Goal: Navigation & Orientation: Find specific page/section

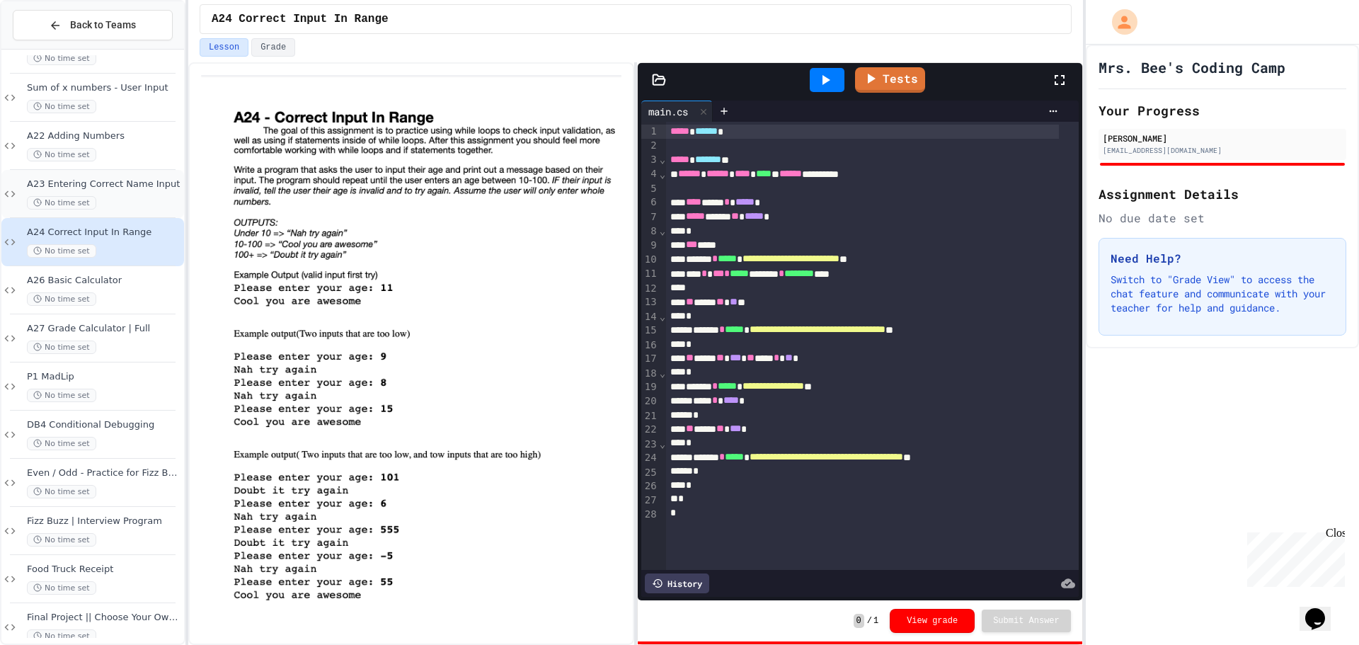
scroll to position [1482, 0]
click at [141, 162] on div "No time set" at bounding box center [104, 155] width 154 height 13
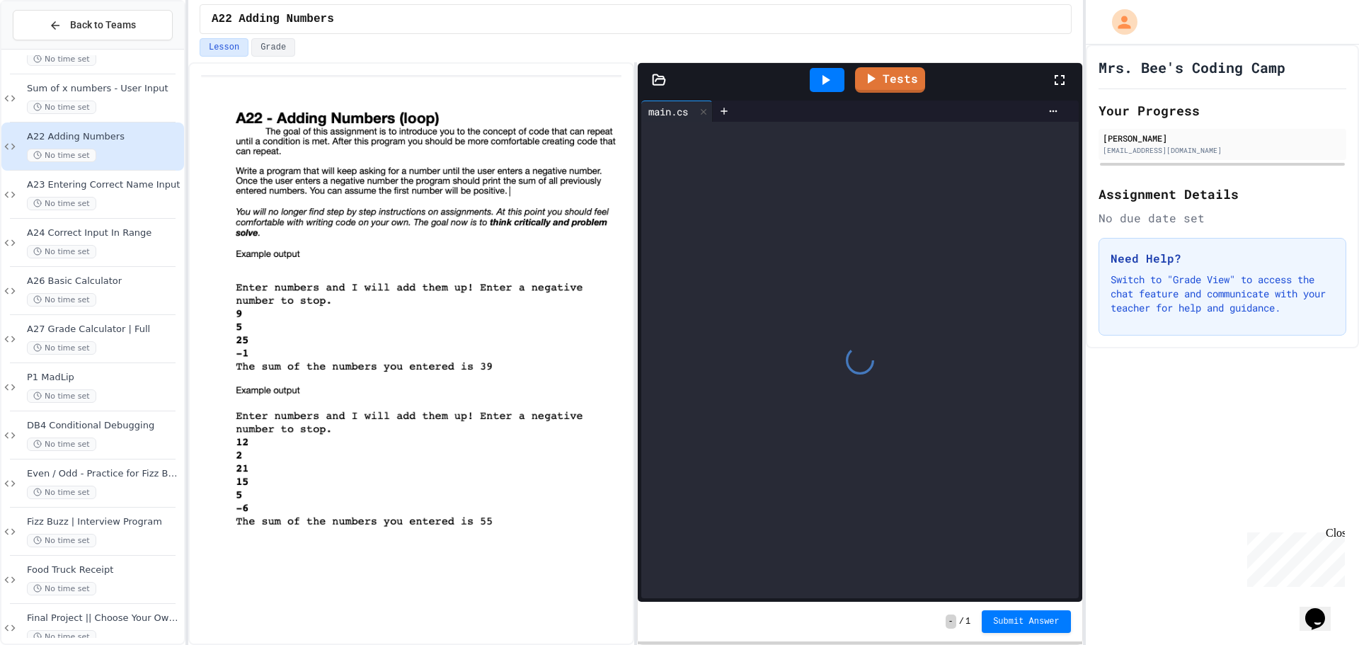
click at [139, 198] on div "No time set" at bounding box center [104, 203] width 154 height 13
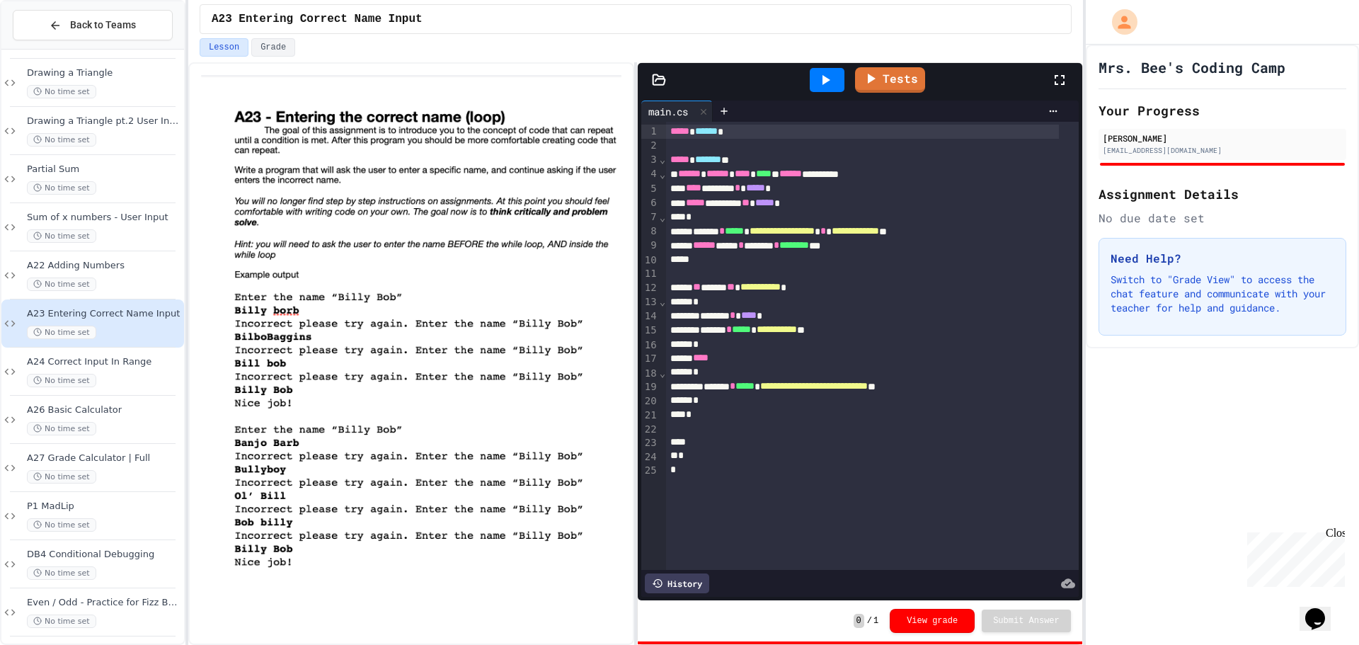
scroll to position [1269, 0]
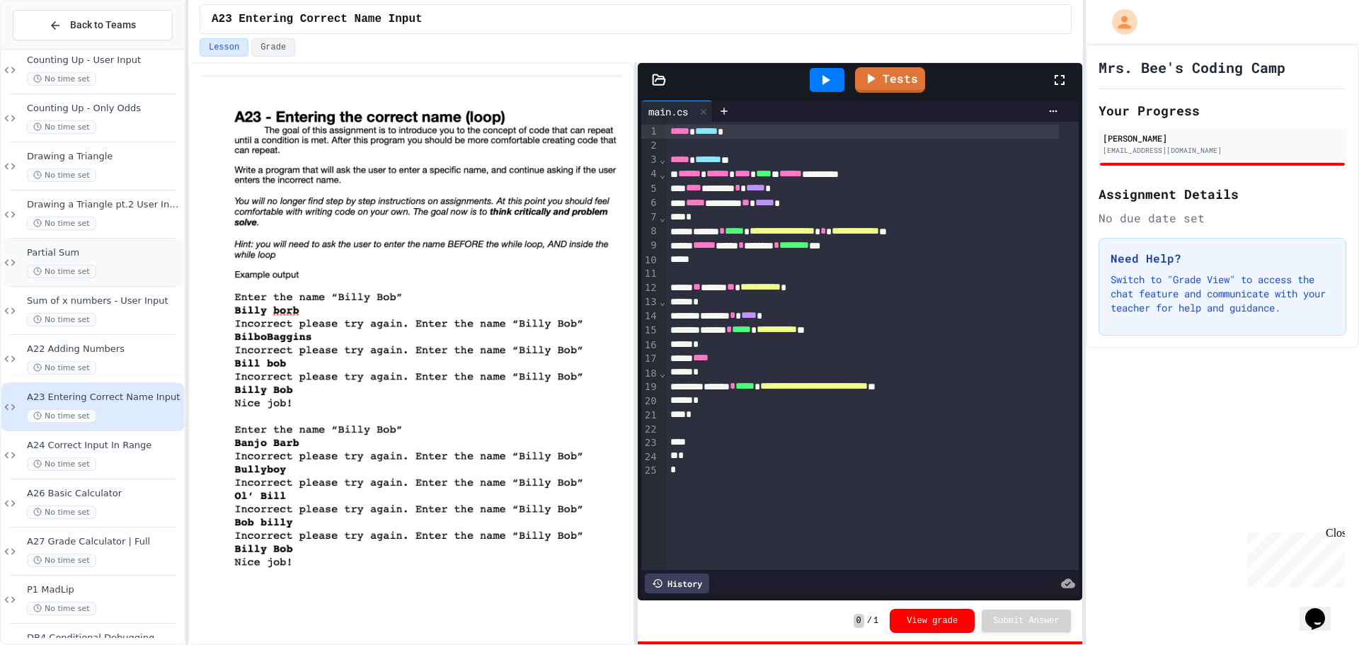
click at [168, 284] on div "Partial Sum No time set" at bounding box center [92, 263] width 183 height 48
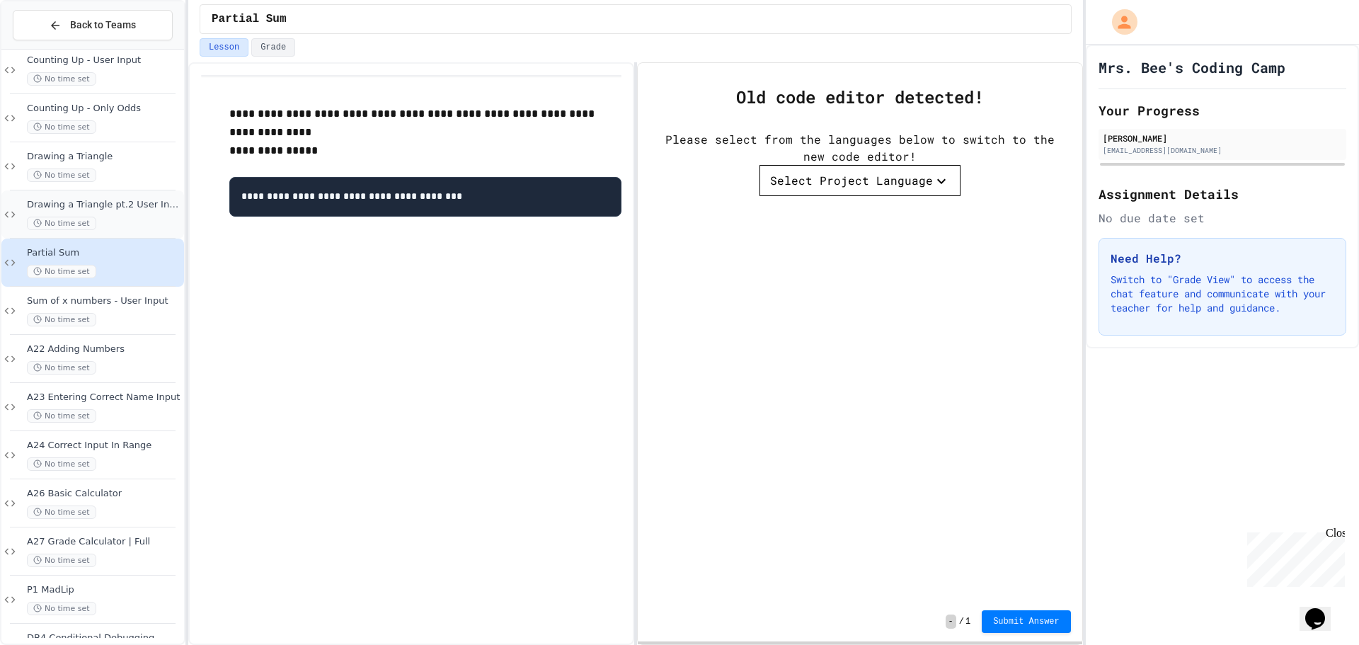
click at [105, 224] on div "No time set" at bounding box center [104, 223] width 154 height 13
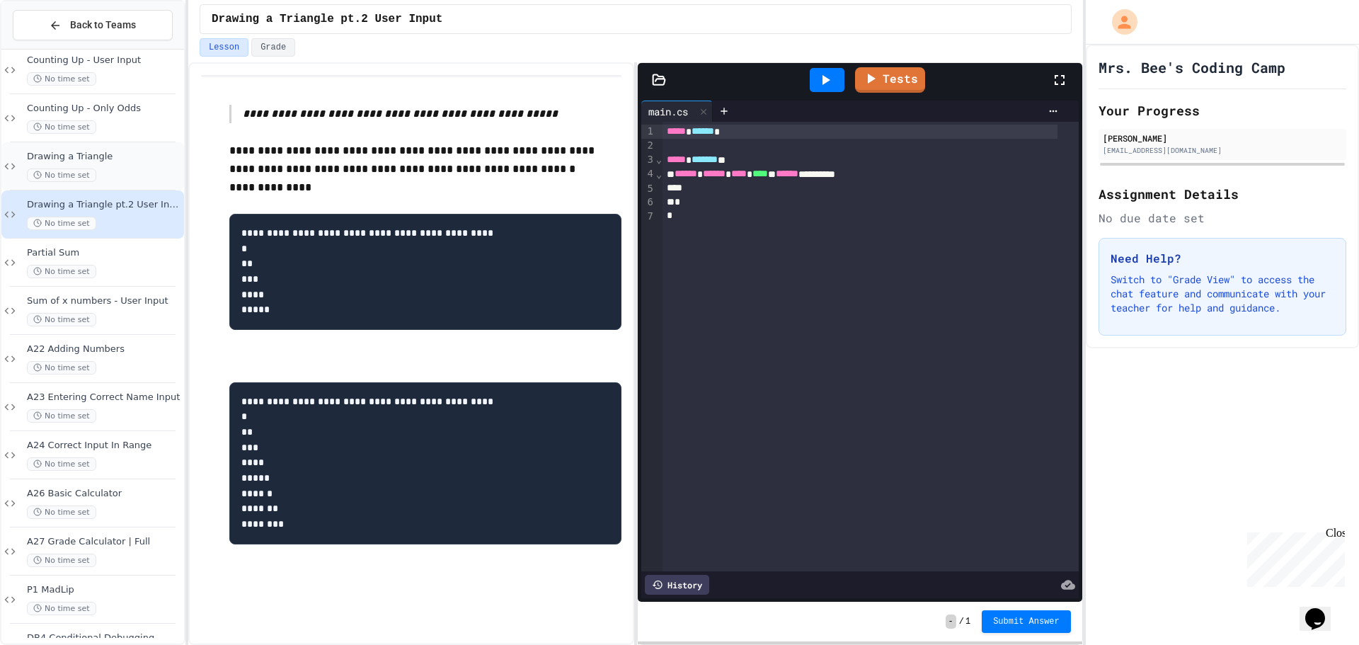
drag, startPoint x: 103, startPoint y: 146, endPoint x: 126, endPoint y: 178, distance: 39.1
click at [126, 178] on div "Drawing a Triangle No time set" at bounding box center [92, 166] width 183 height 48
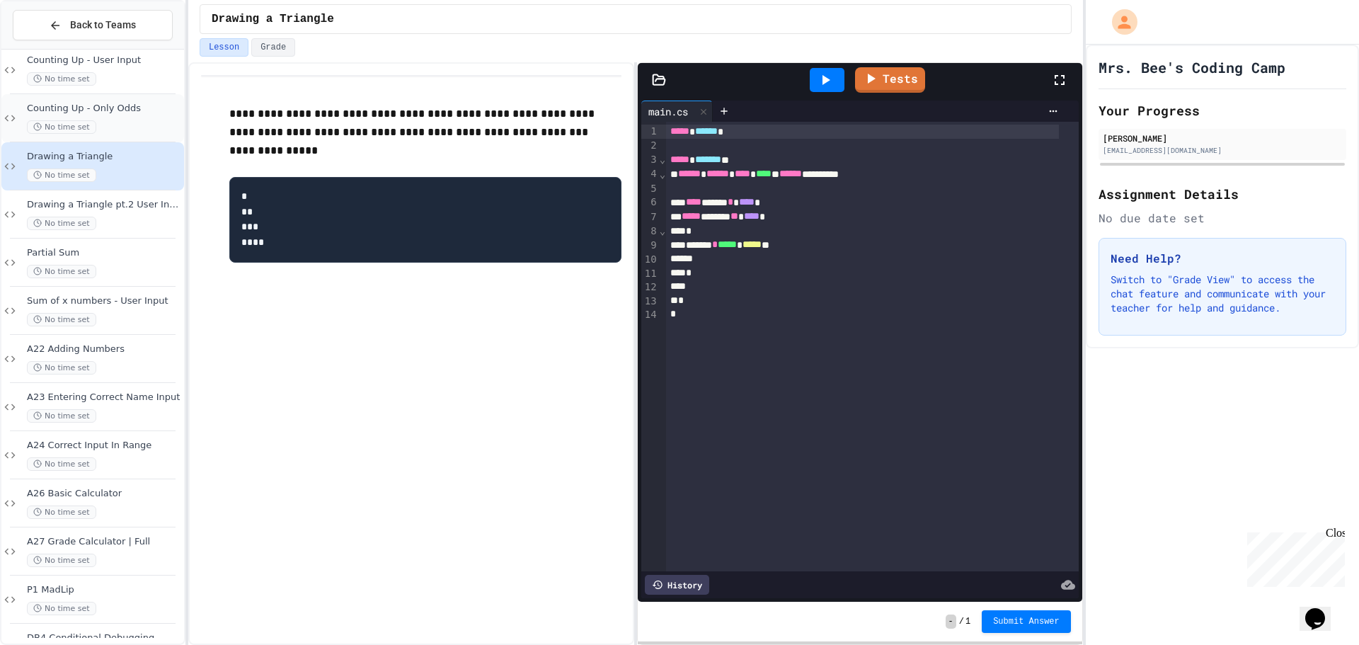
click at [124, 130] on div "No time set" at bounding box center [104, 126] width 154 height 13
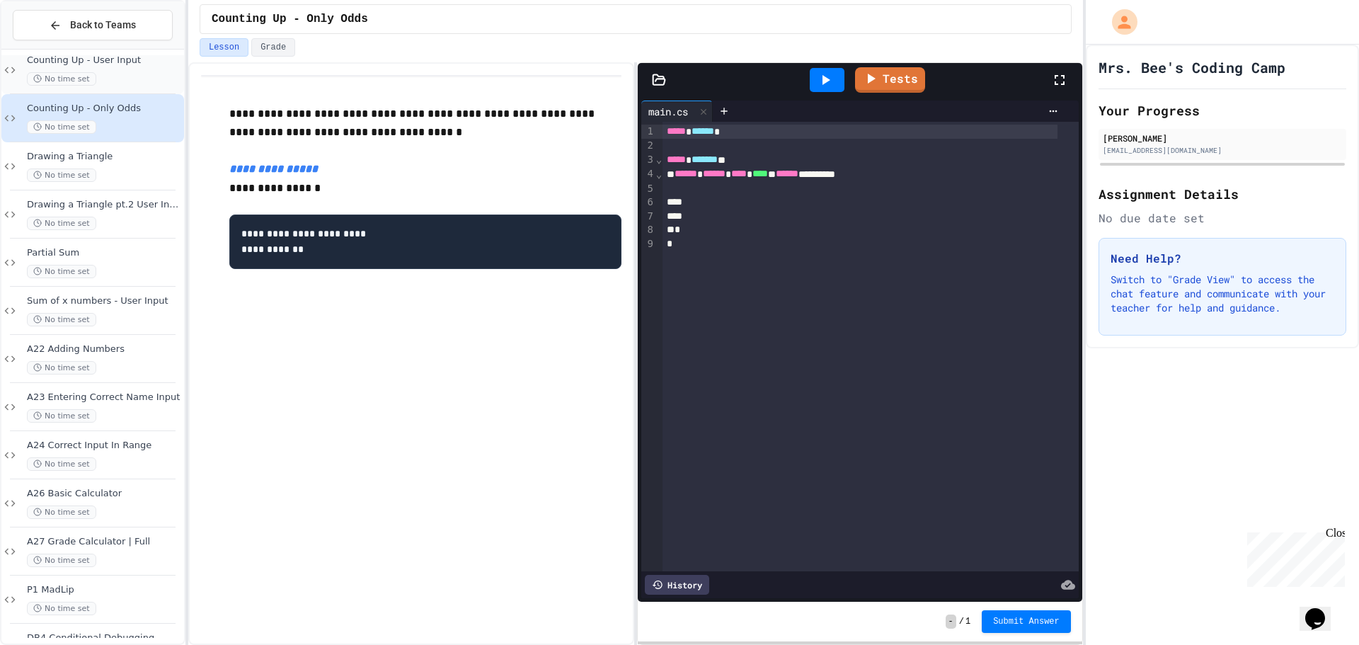
click at [122, 64] on span "Counting Up - User Input" at bounding box center [104, 61] width 154 height 12
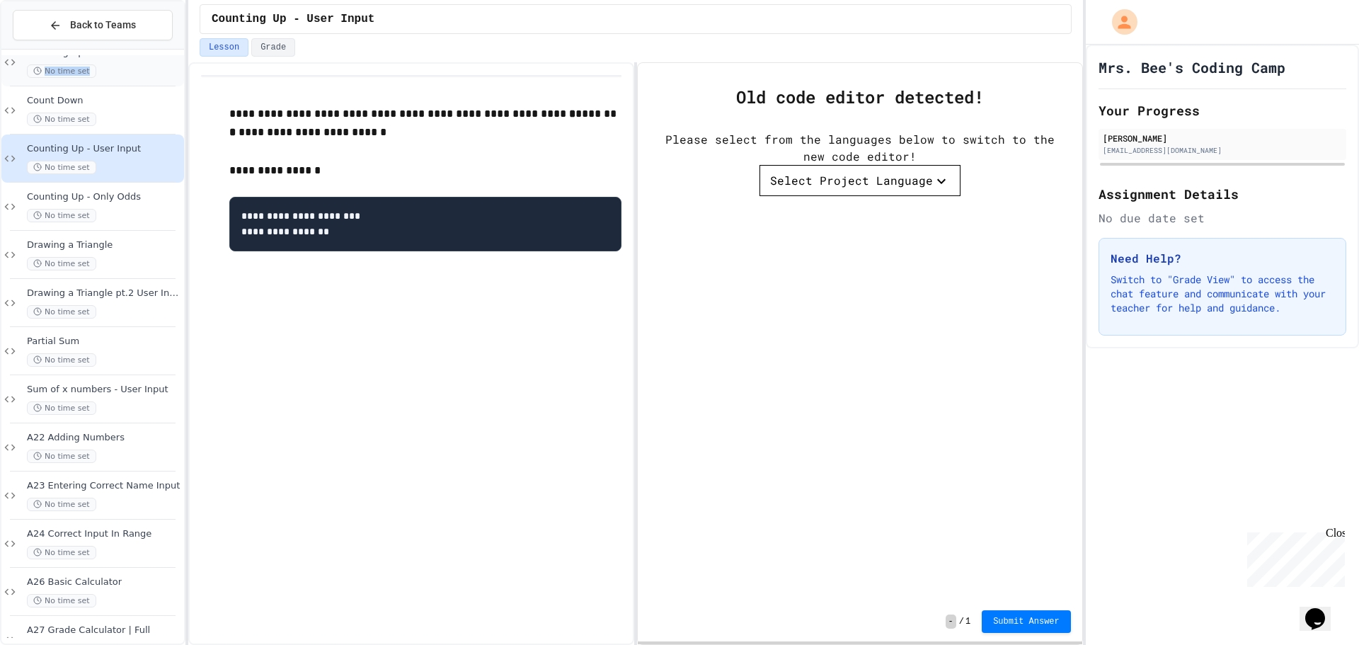
drag, startPoint x: 122, startPoint y: 64, endPoint x: 120, endPoint y: 78, distance: 13.6
click at [120, 78] on div "No time set" at bounding box center [104, 70] width 154 height 13
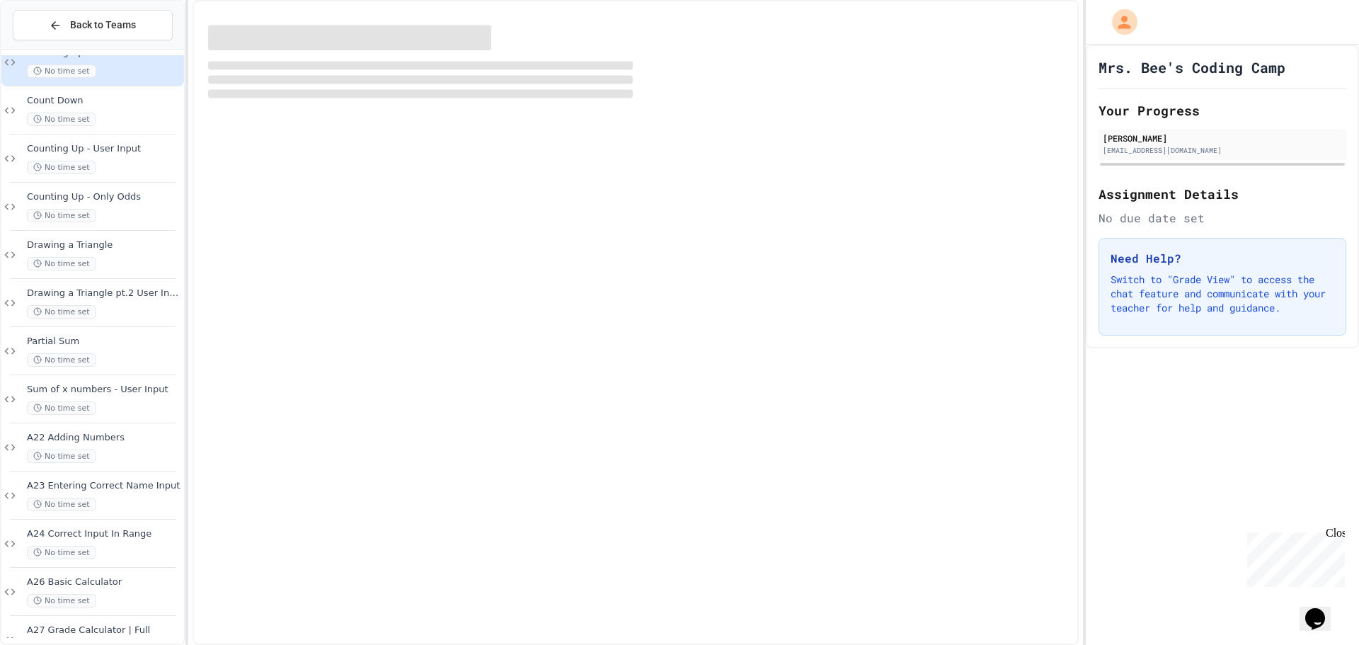
scroll to position [1155, 0]
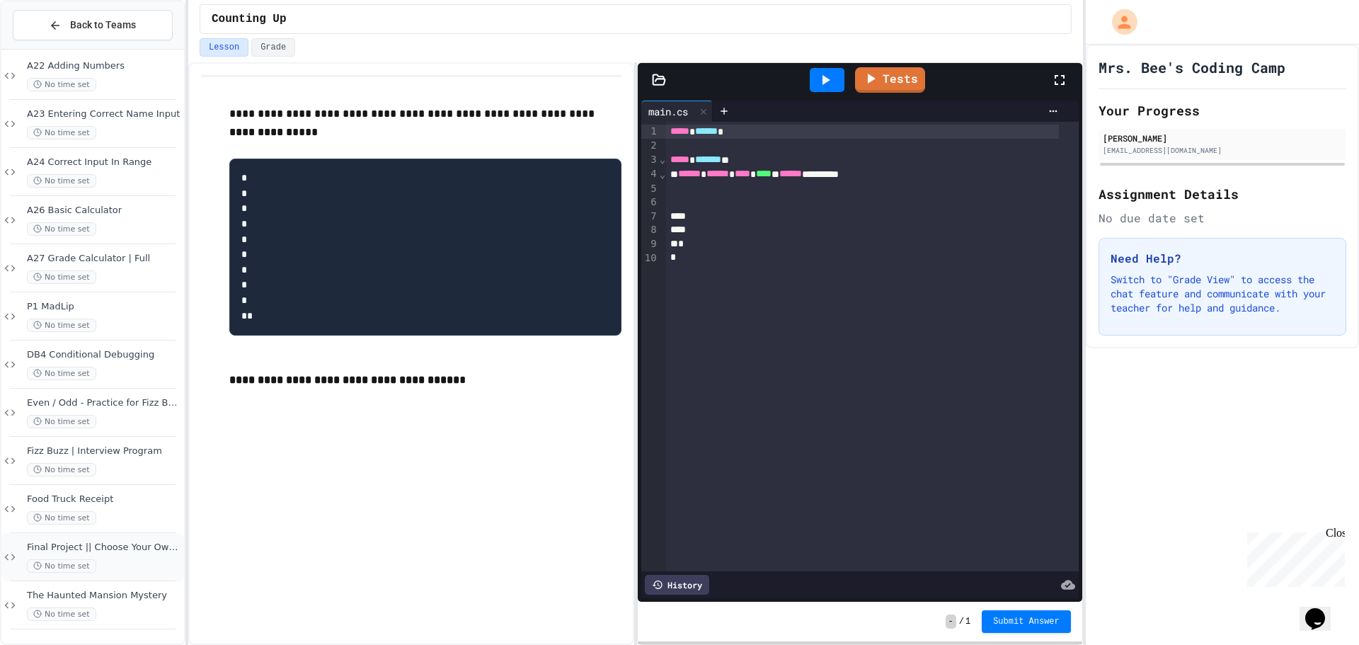
click at [139, 561] on div "No time set" at bounding box center [104, 565] width 154 height 13
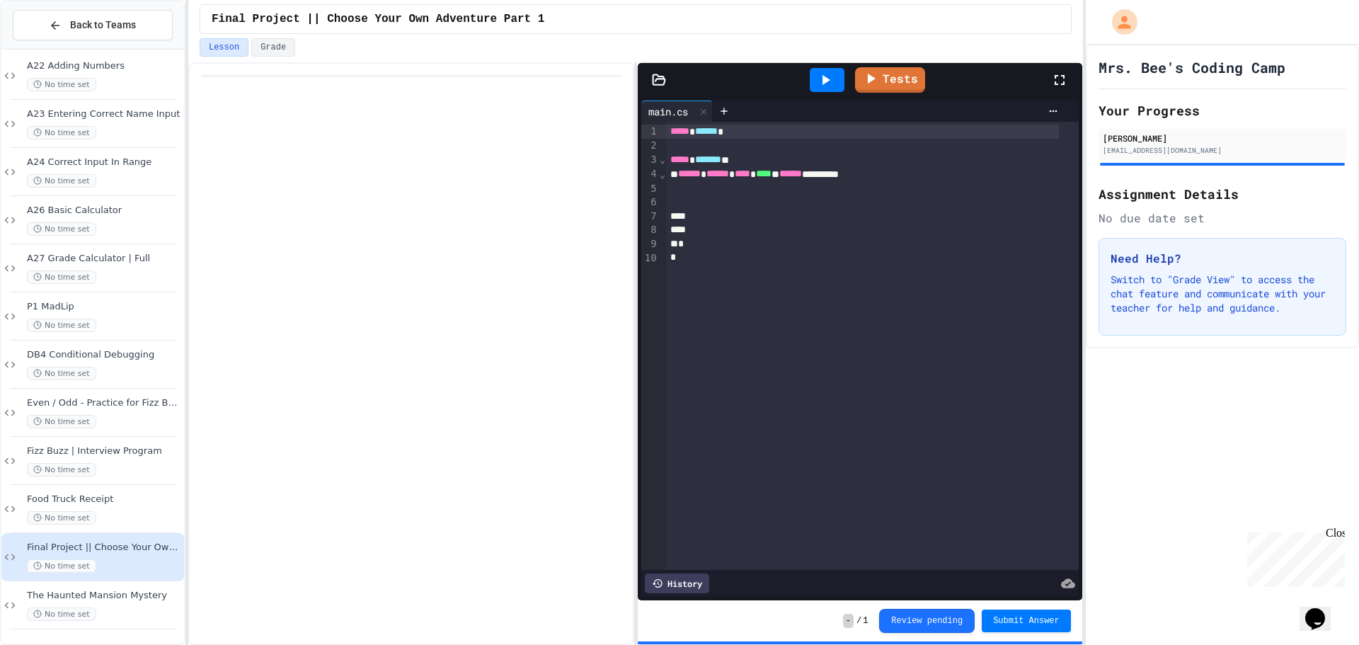
scroll to position [1535, 0]
